Goal: Ask a question

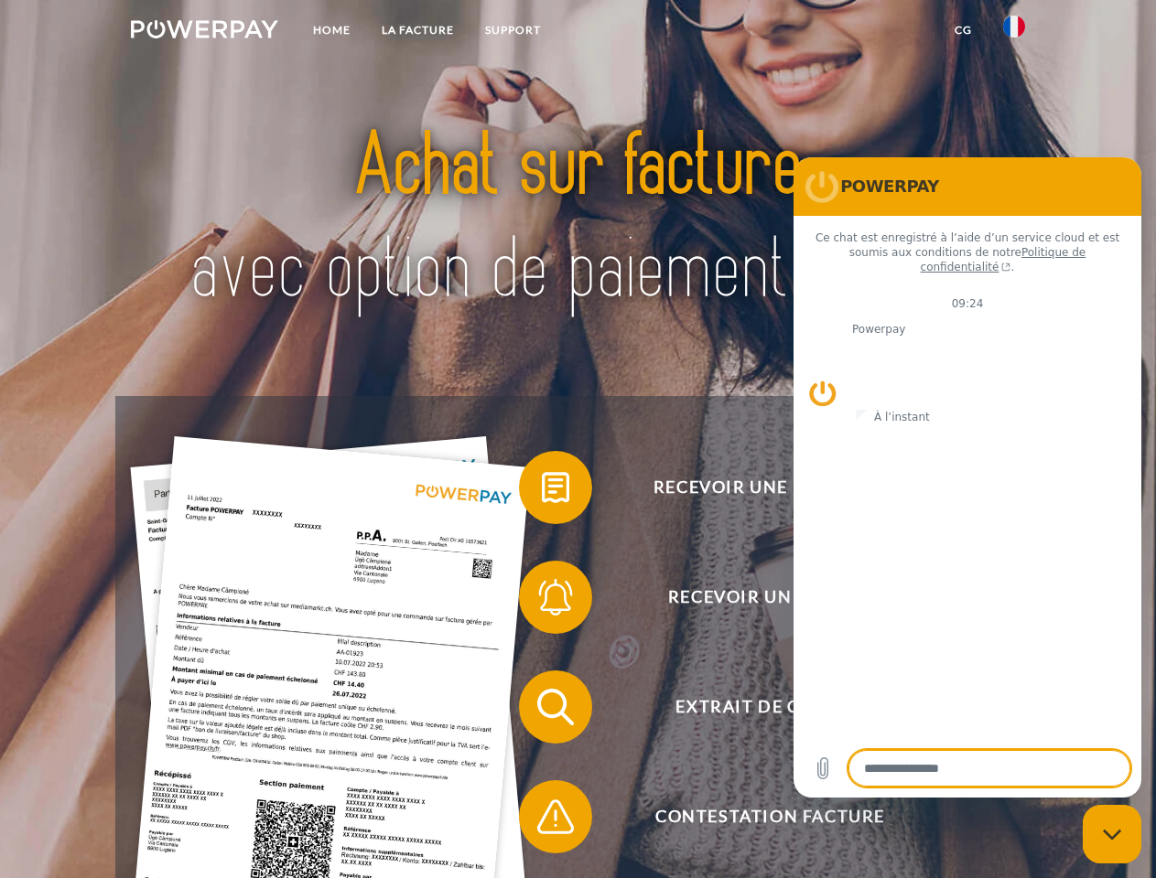
click at [204, 32] on img at bounding box center [204, 29] width 147 height 18
click at [1014, 32] on img at bounding box center [1014, 27] width 22 height 22
click at [963, 30] on link "CG" at bounding box center [963, 30] width 48 height 33
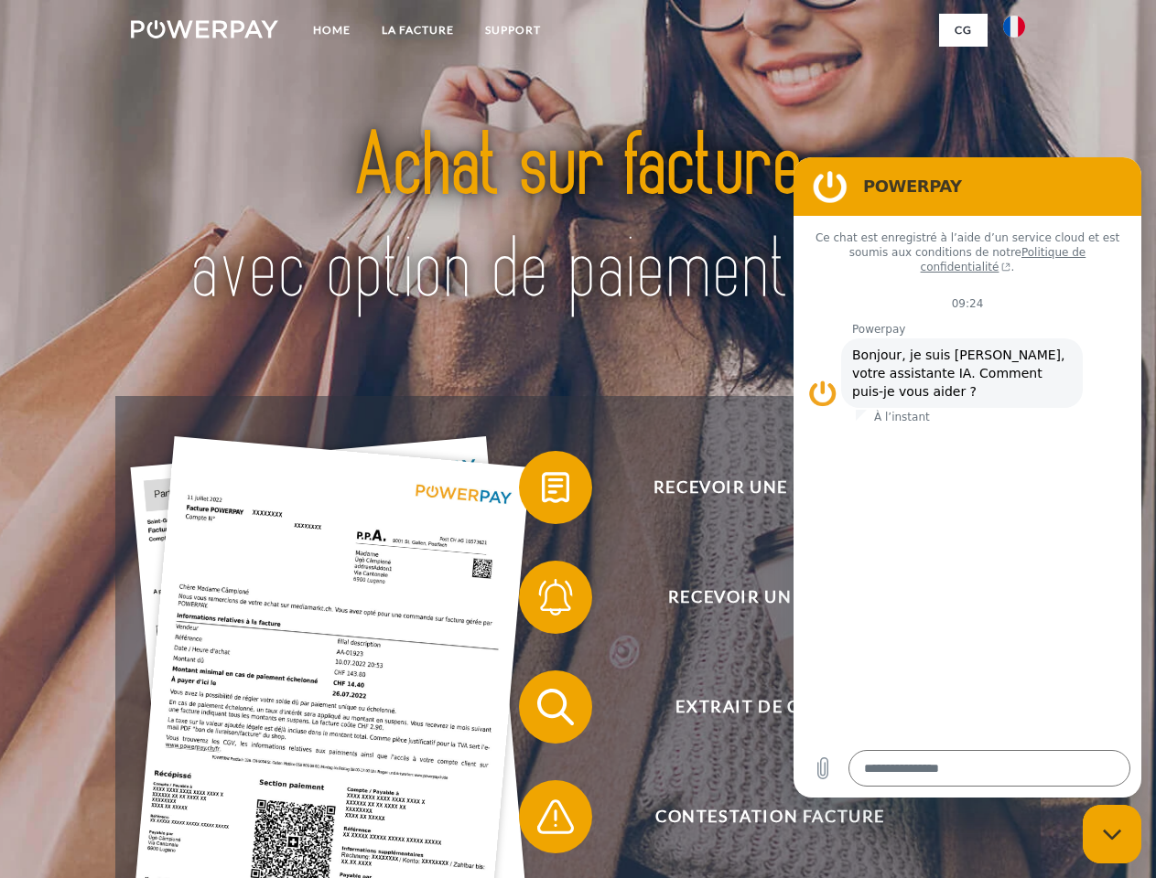
click at [542, 491] on span at bounding box center [528, 488] width 92 height 92
click at [542, 601] on span at bounding box center [528, 598] width 92 height 92
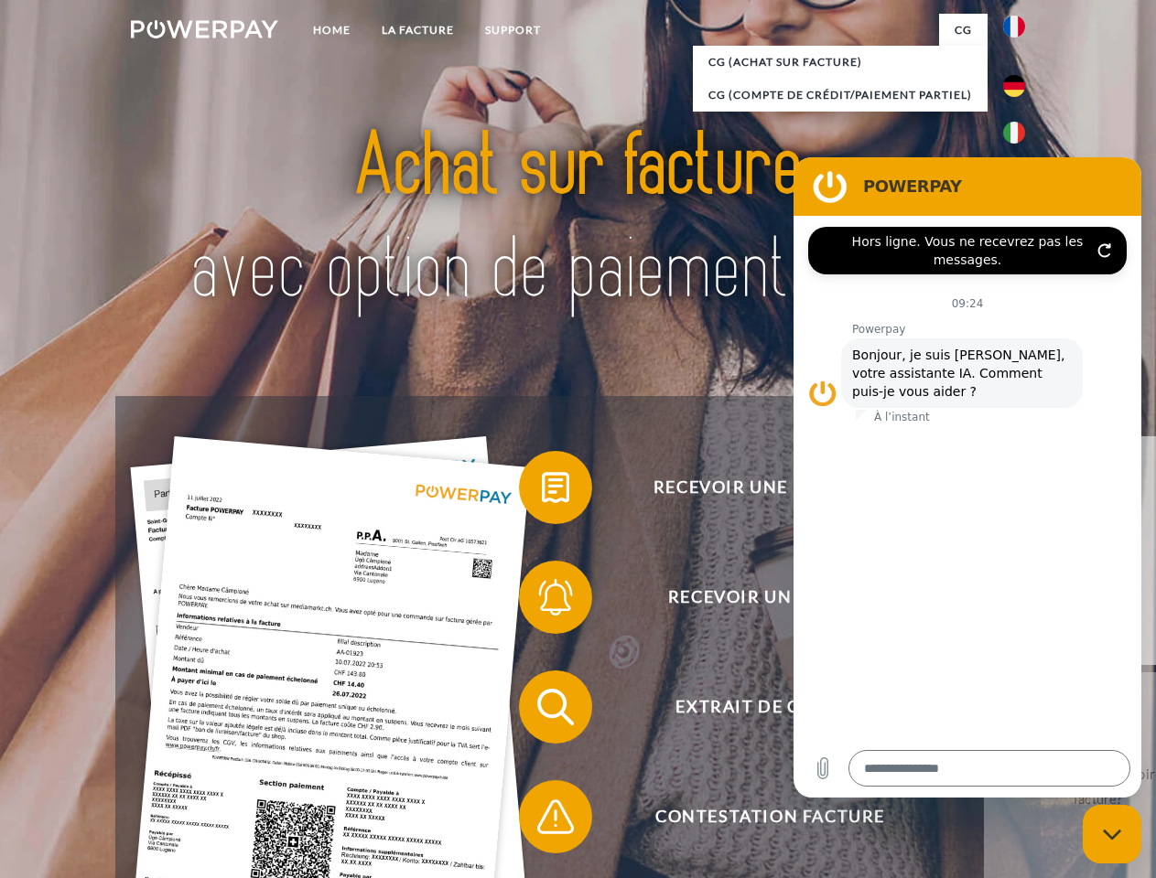
click at [542, 711] on span at bounding box center [528, 708] width 92 height 92
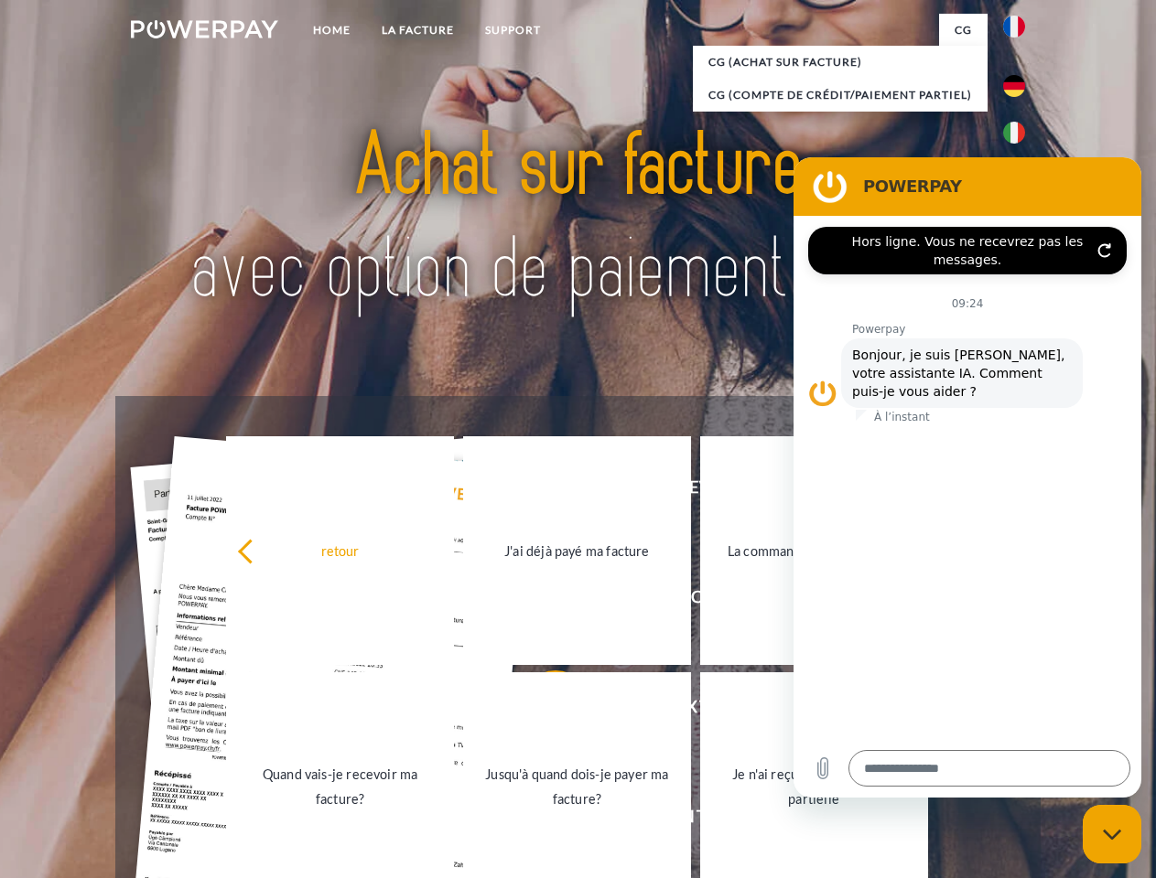
click at [542, 821] on link "Jusqu'à quand dois-je payer ma facture?" at bounding box center [577, 787] width 228 height 229
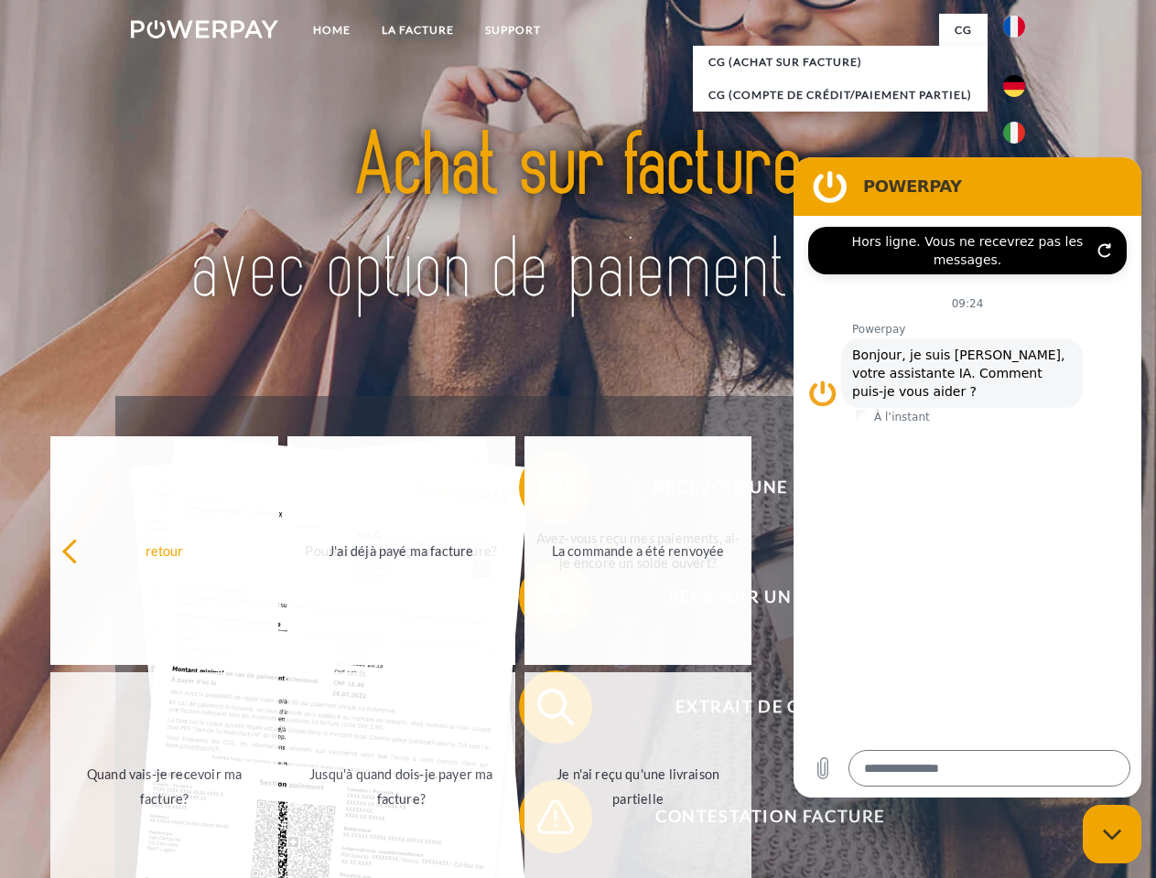
click at [1112, 835] on icon "Fermer la fenêtre de messagerie" at bounding box center [1112, 835] width 19 height 12
type textarea "*"
